Goal: Task Accomplishment & Management: Use online tool/utility

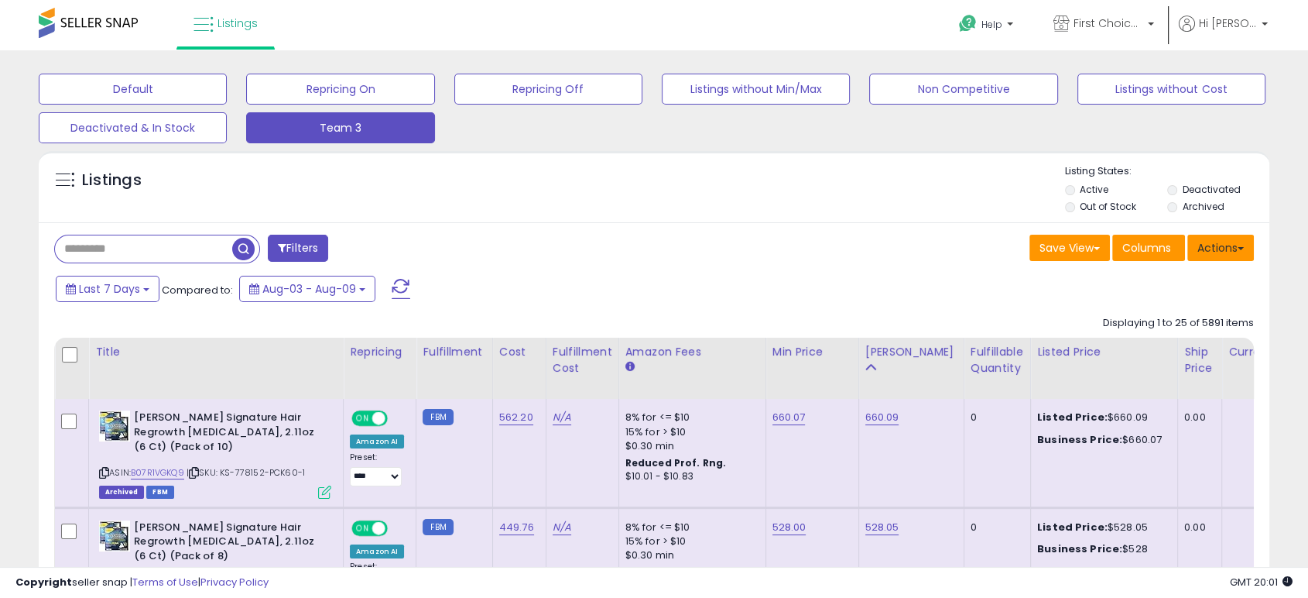
click at [1214, 259] on button "Actions" at bounding box center [1220, 248] width 67 height 26
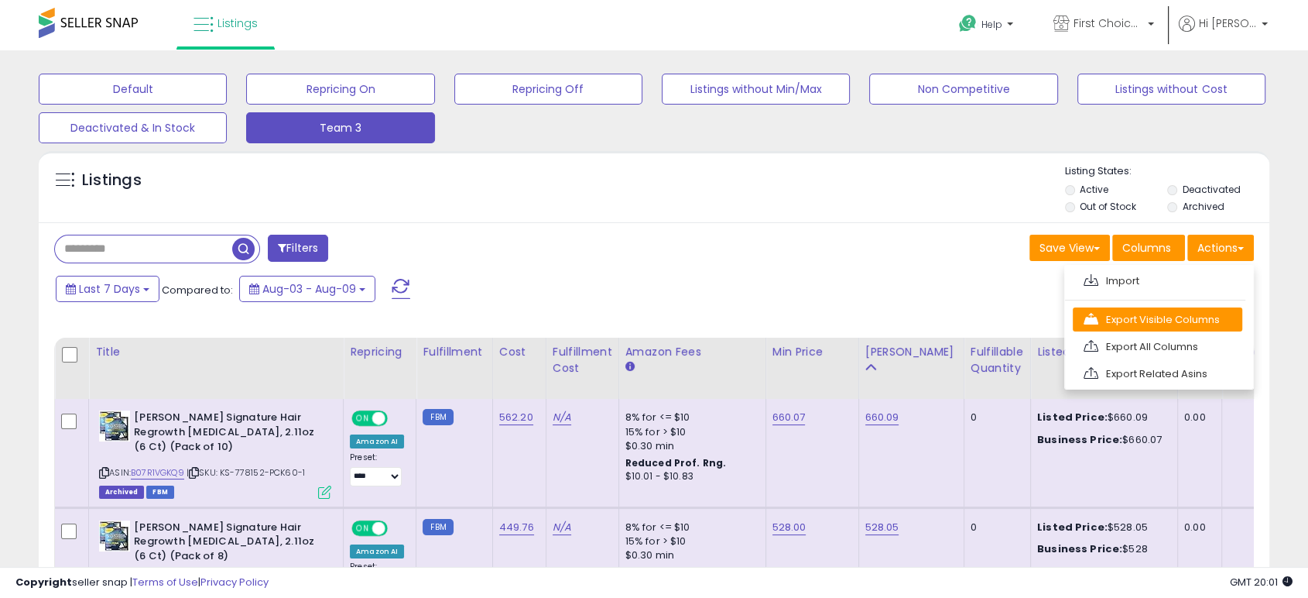
click at [1153, 315] on link "Export Visible Columns" at bounding box center [1158, 319] width 170 height 24
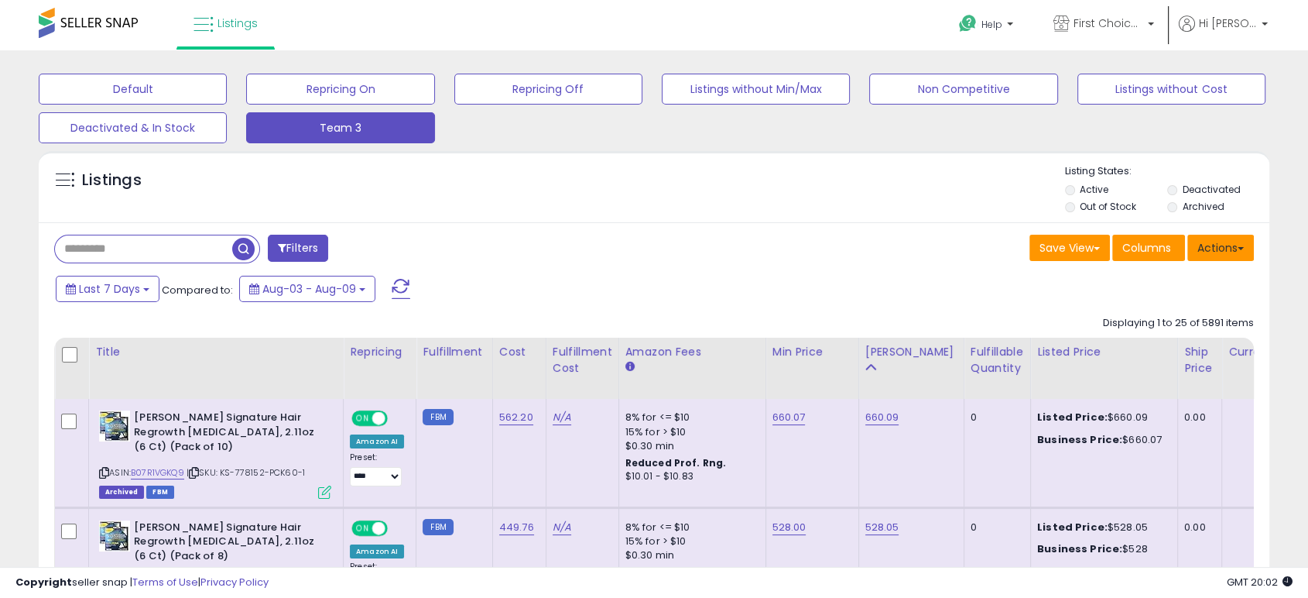
click at [1226, 252] on button "Actions" at bounding box center [1220, 248] width 67 height 26
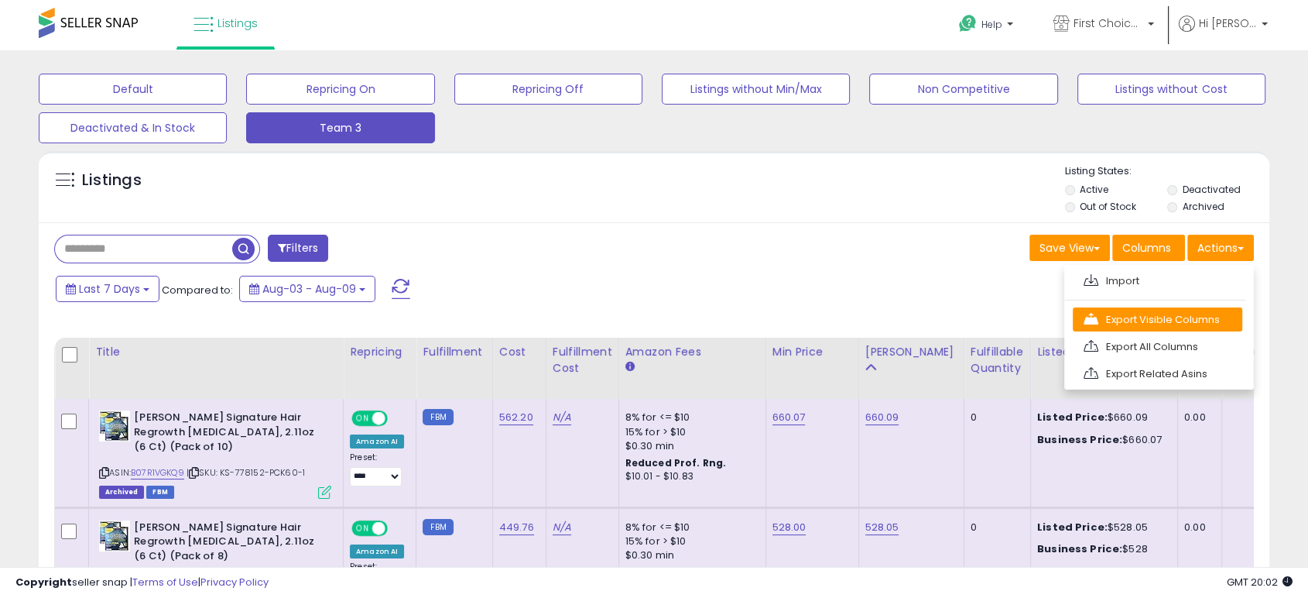
click at [1122, 324] on link "Export Visible Columns" at bounding box center [1158, 319] width 170 height 24
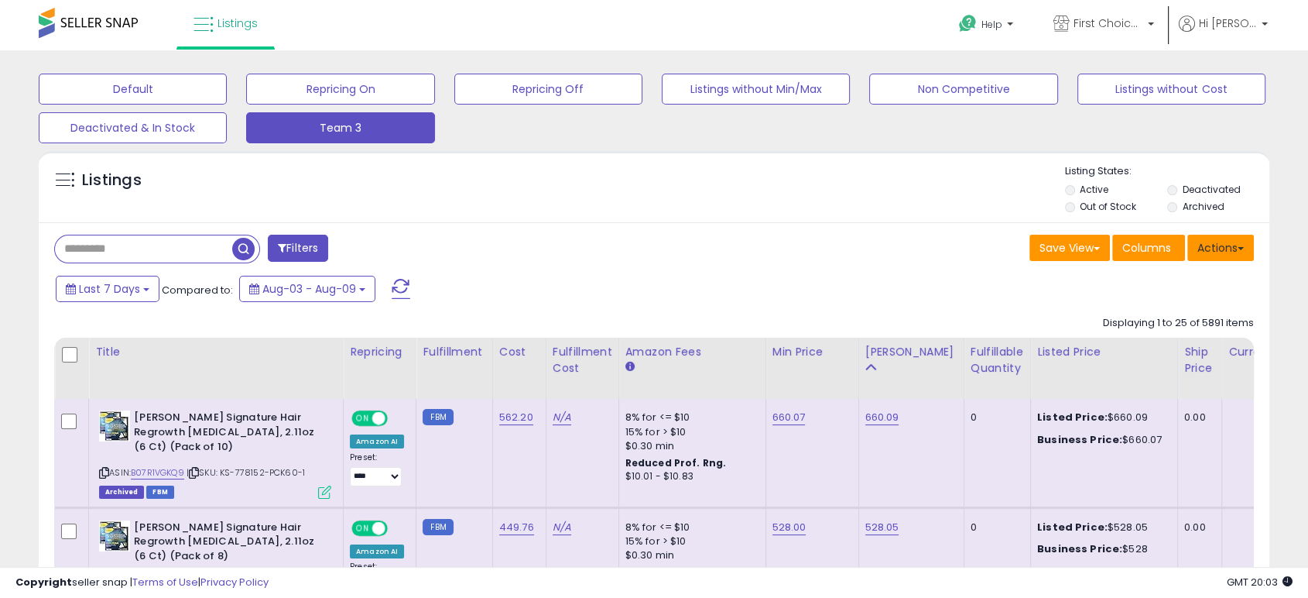
click at [1210, 246] on button "Actions" at bounding box center [1220, 248] width 67 height 26
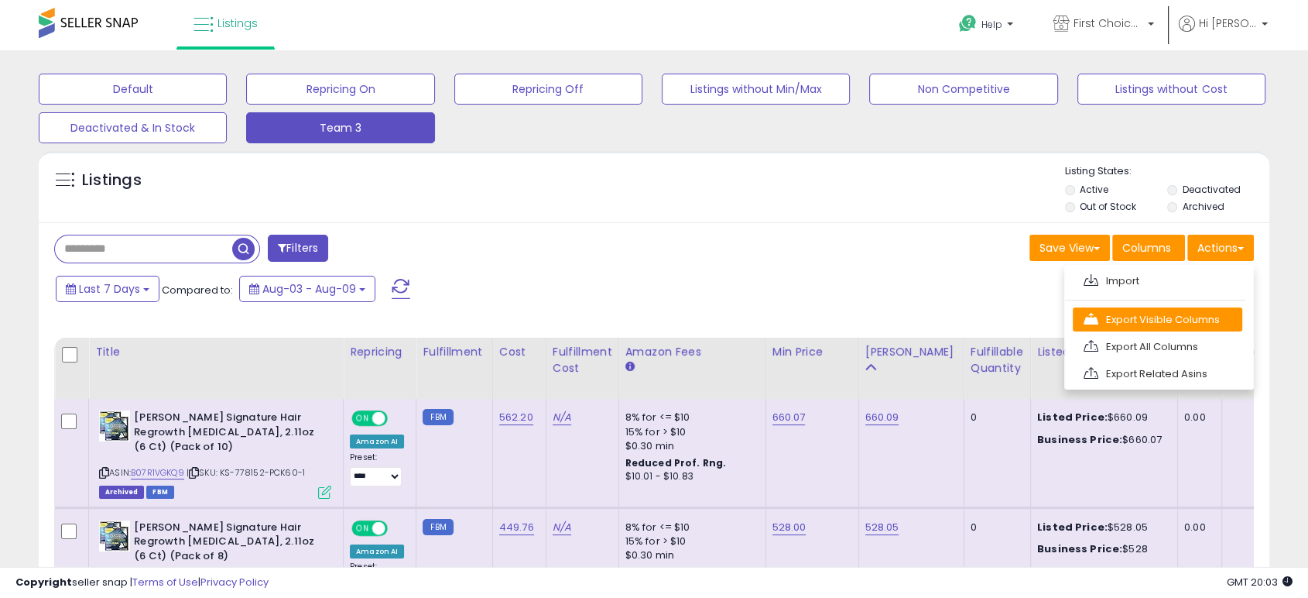
click at [1136, 320] on link "Export Visible Columns" at bounding box center [1158, 319] width 170 height 24
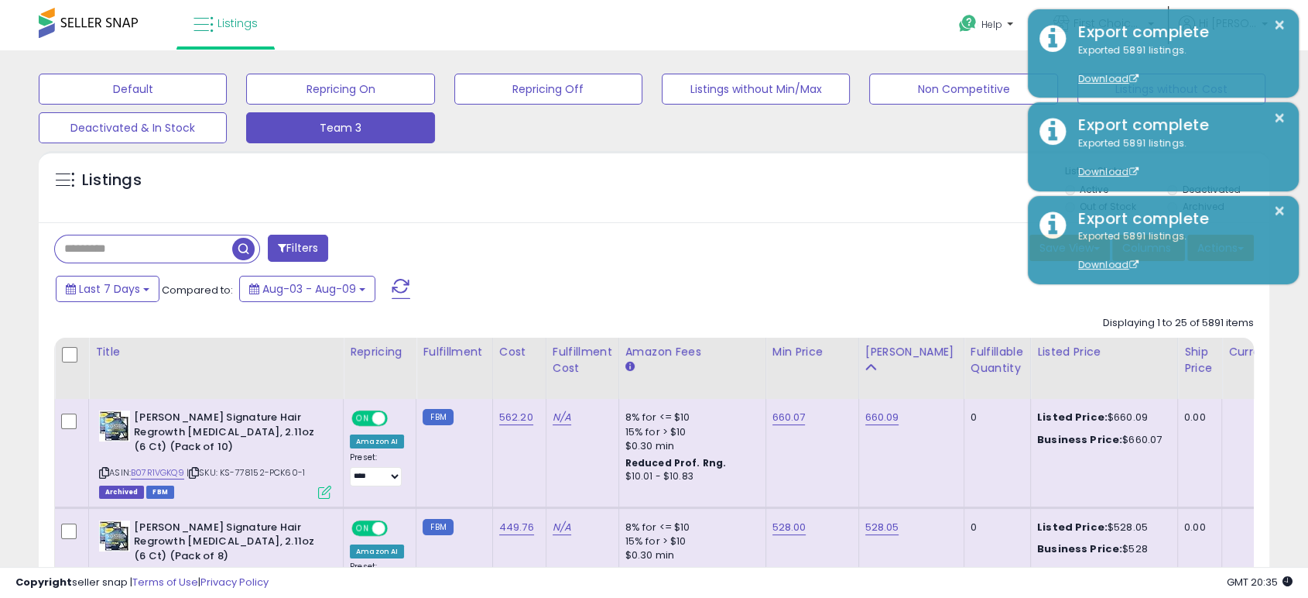
click at [629, 236] on div "Filters" at bounding box center [349, 250] width 612 height 31
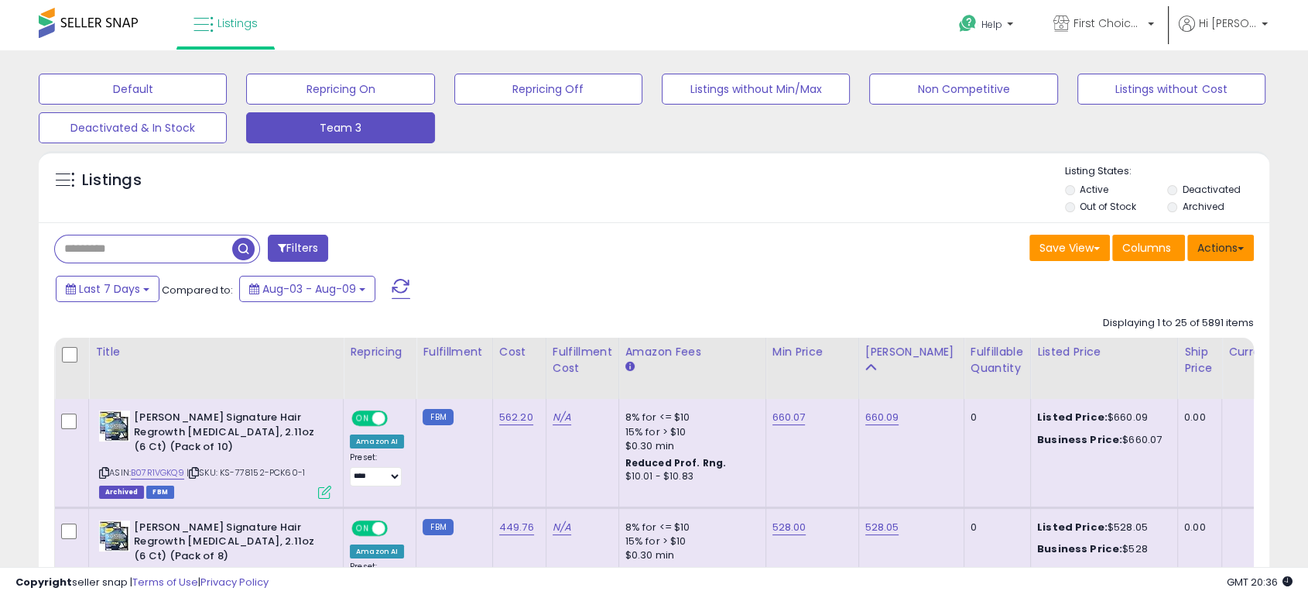
click at [1230, 259] on button "Actions" at bounding box center [1220, 248] width 67 height 26
click at [1145, 314] on link "Export Visible Columns" at bounding box center [1158, 319] width 170 height 24
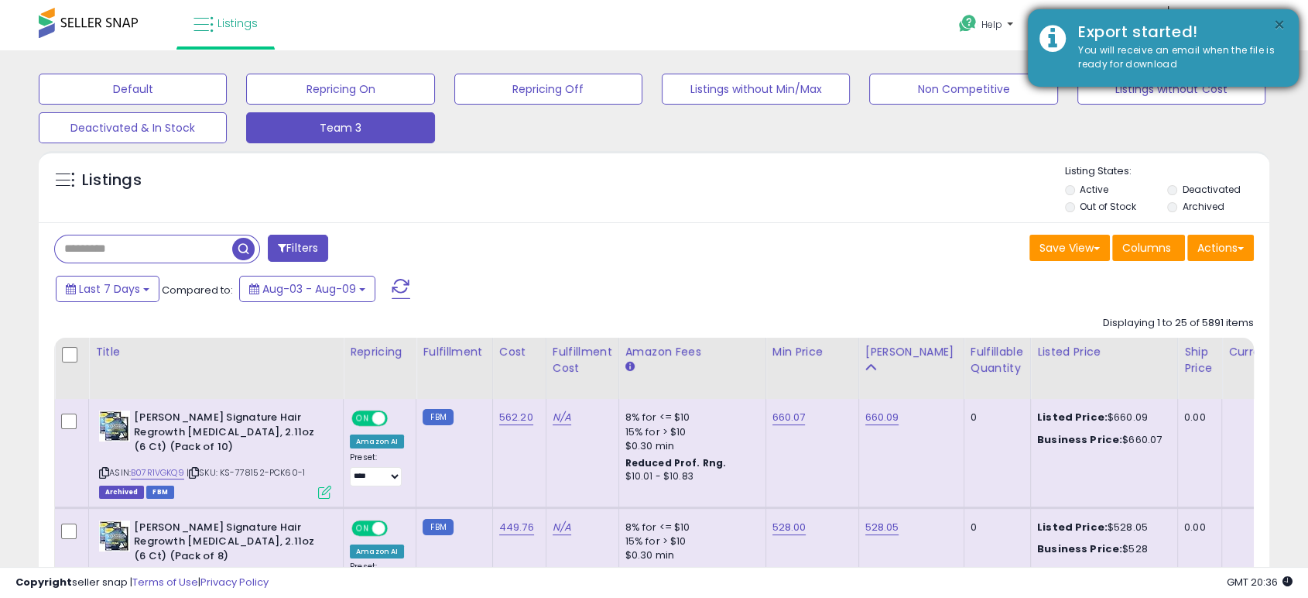
click at [1275, 29] on button "×" at bounding box center [1279, 24] width 12 height 19
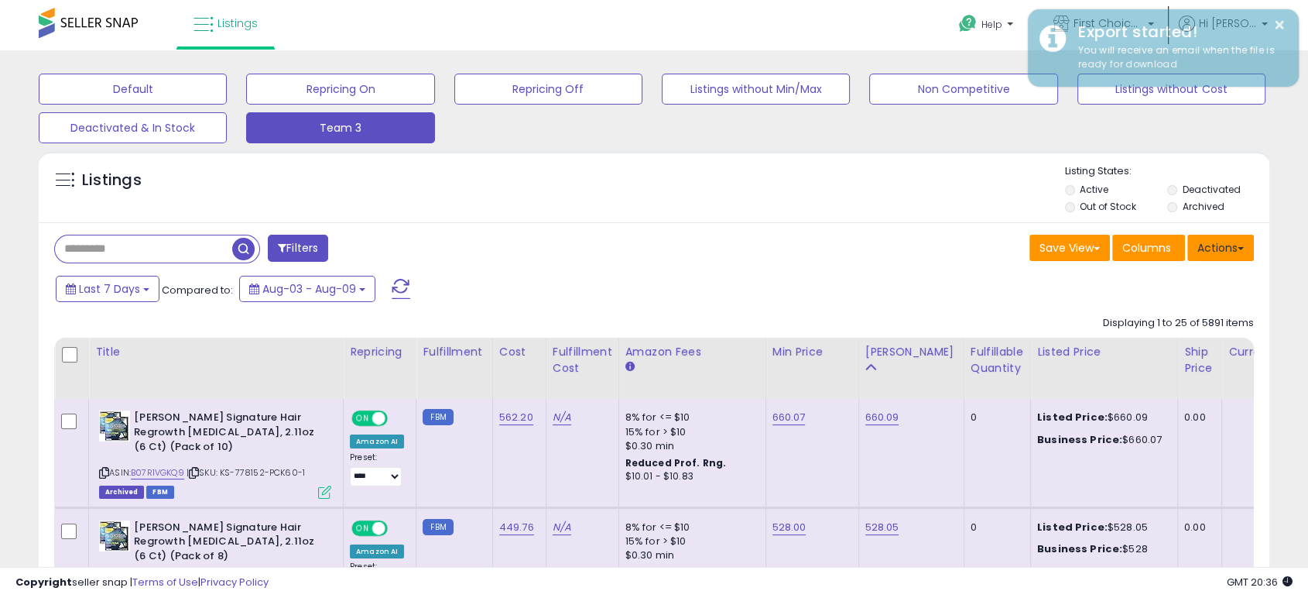
click at [1234, 245] on button "Actions" at bounding box center [1220, 248] width 67 height 26
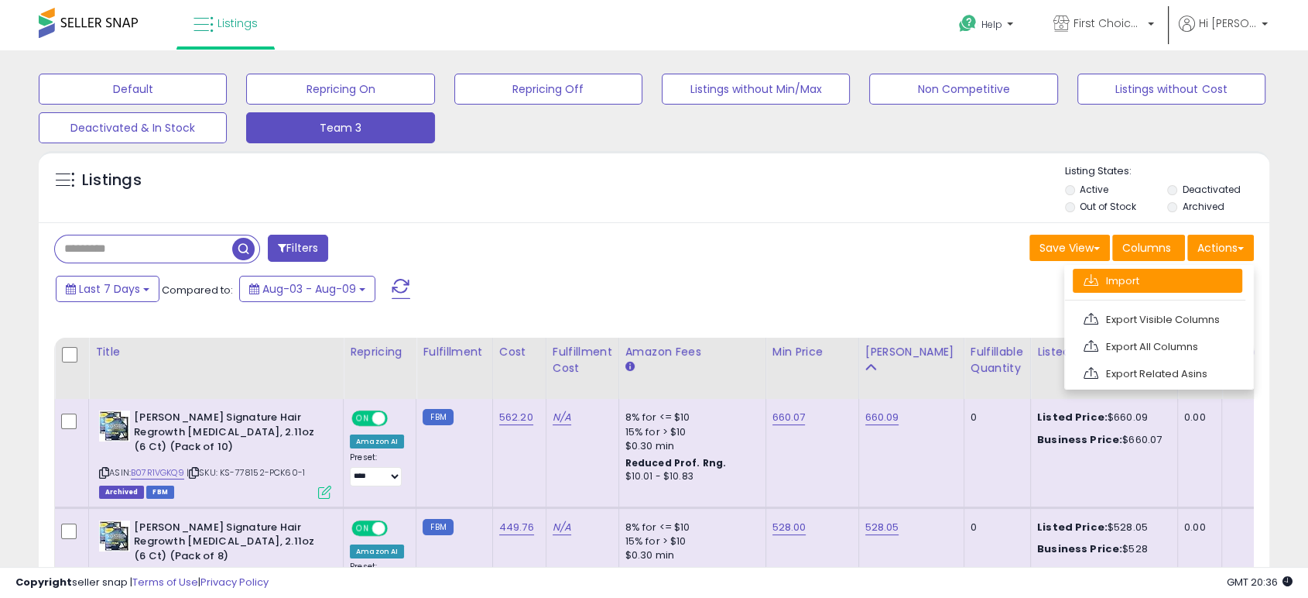
click at [1139, 282] on link "Import" at bounding box center [1158, 281] width 170 height 24
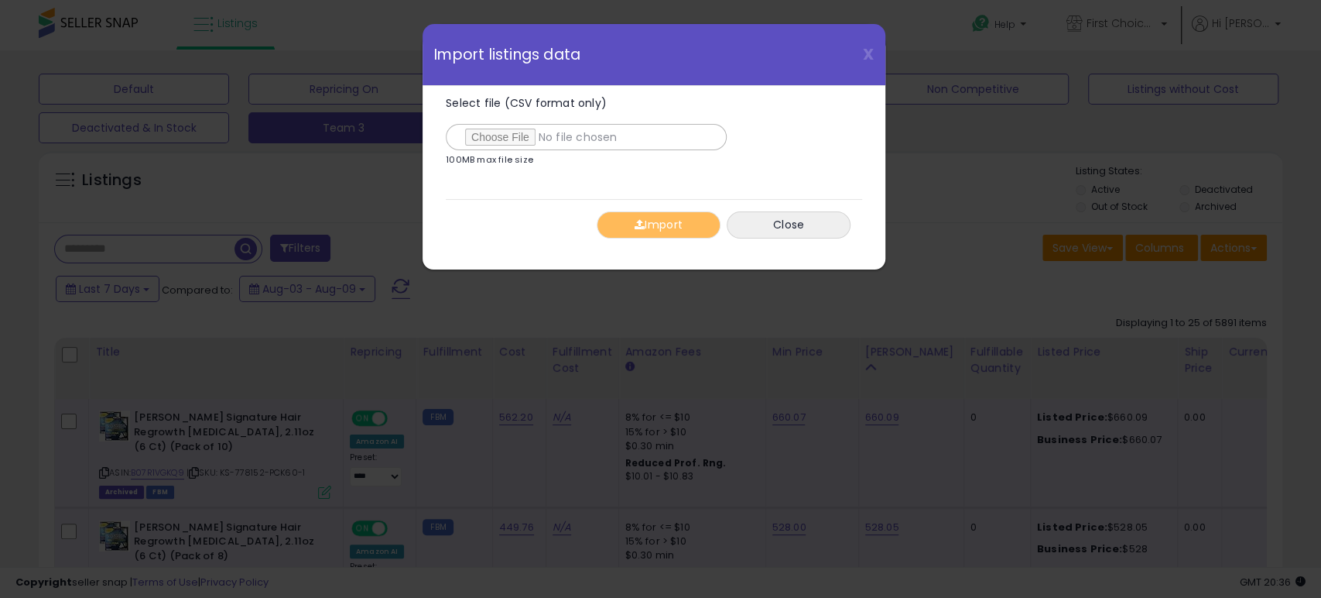
type input "**********"
click at [673, 221] on button "Import" at bounding box center [659, 224] width 124 height 27
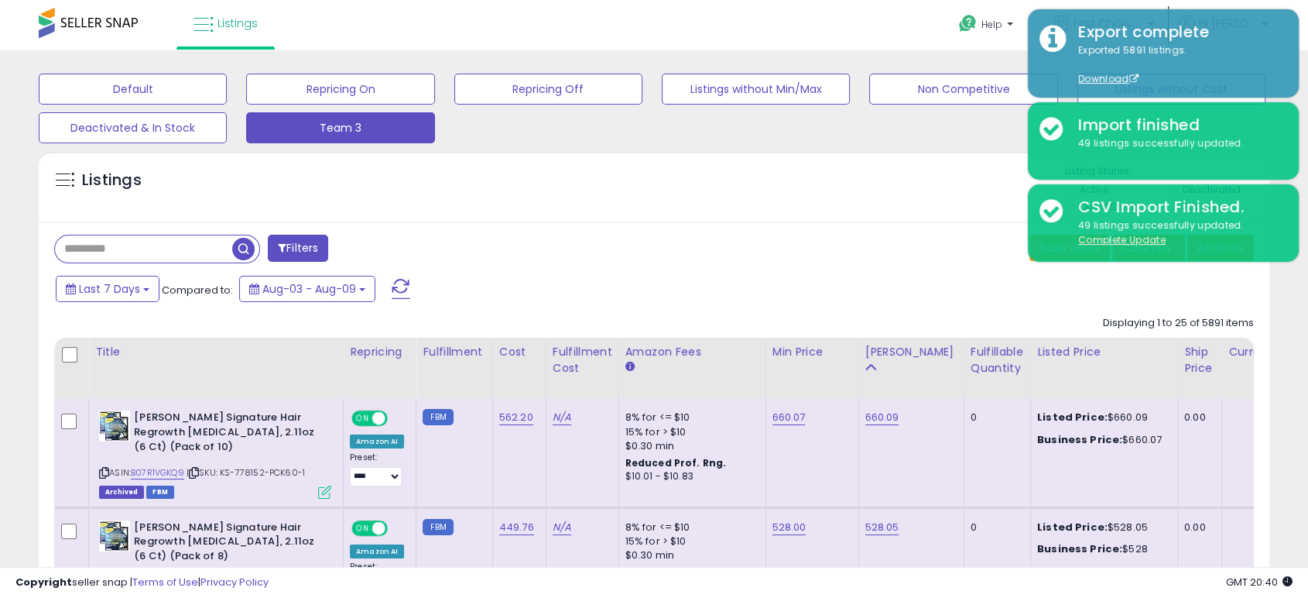
click at [694, 236] on div "Save View Save As New View Update Current View Columns Actions Import Export Vi…" at bounding box center [960, 250] width 612 height 30
